Goal: Task Accomplishment & Management: Manage account settings

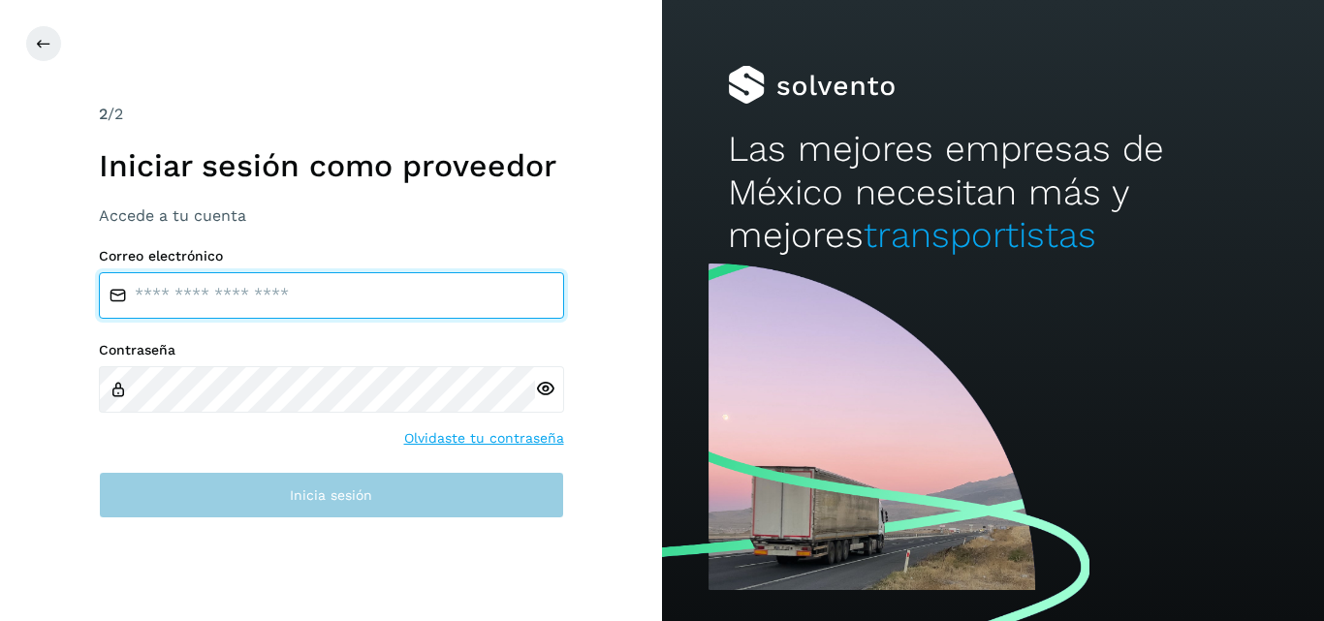
type input "**********"
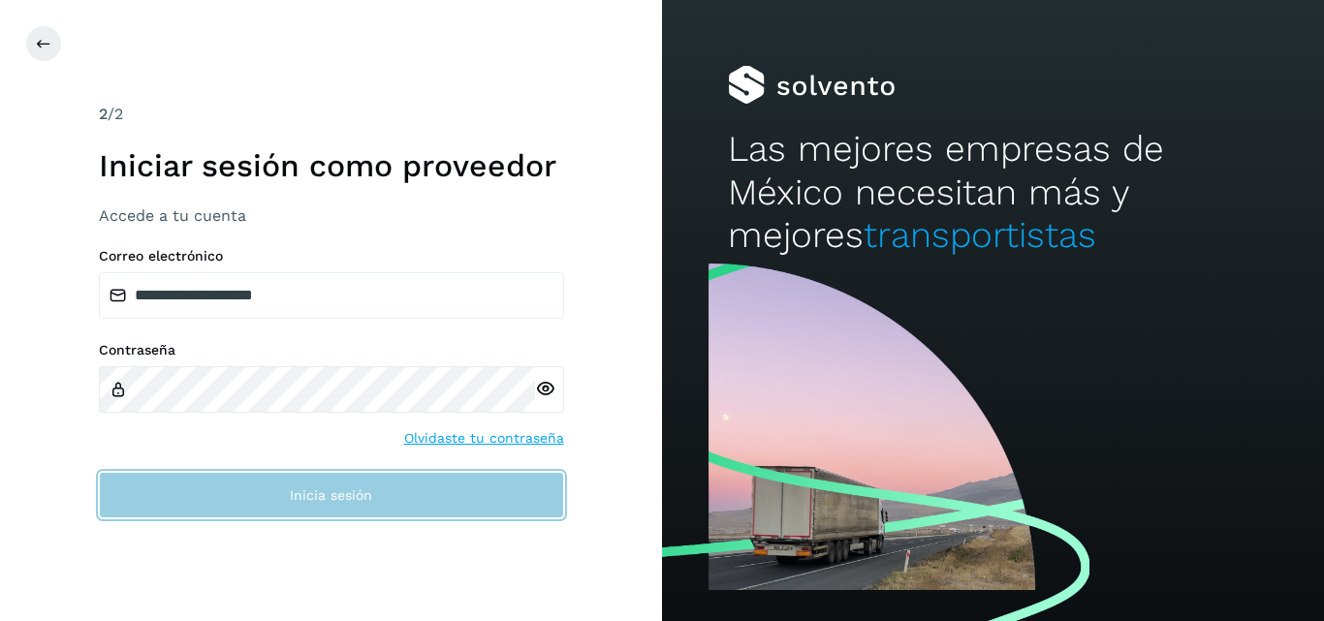
click at [312, 496] on span "Inicia sesión" at bounding box center [331, 495] width 82 height 14
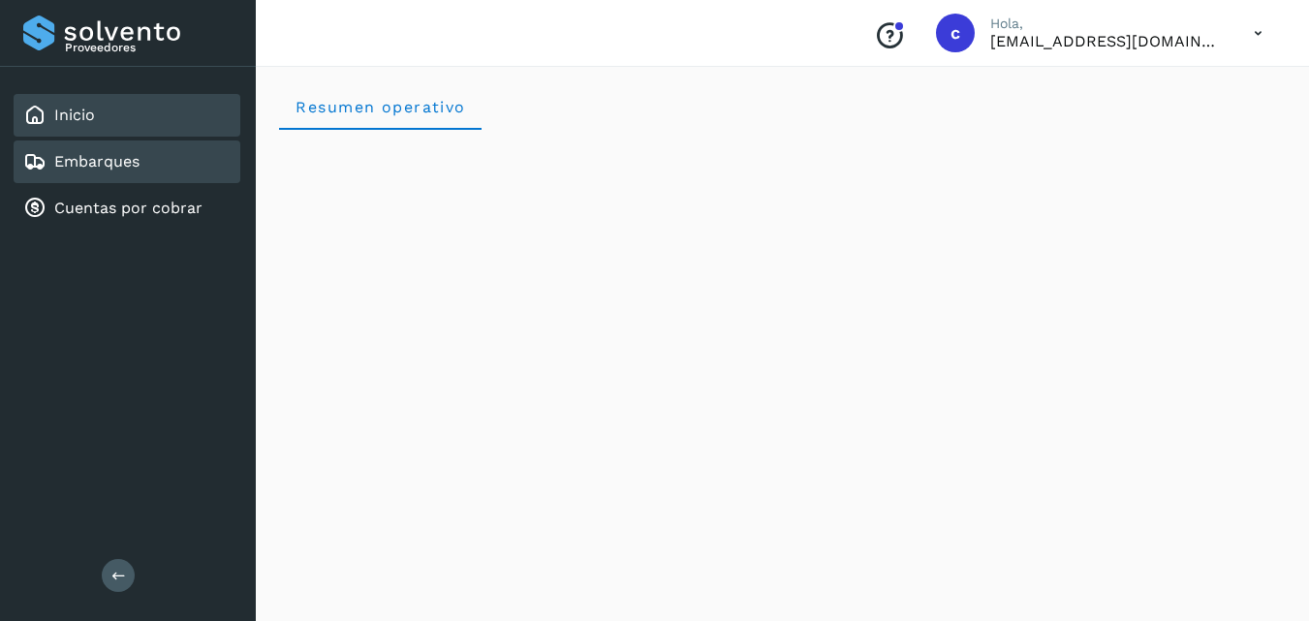
click at [100, 149] on div "Embarques" at bounding box center [127, 162] width 227 height 43
